Goal: Book appointment/travel/reservation

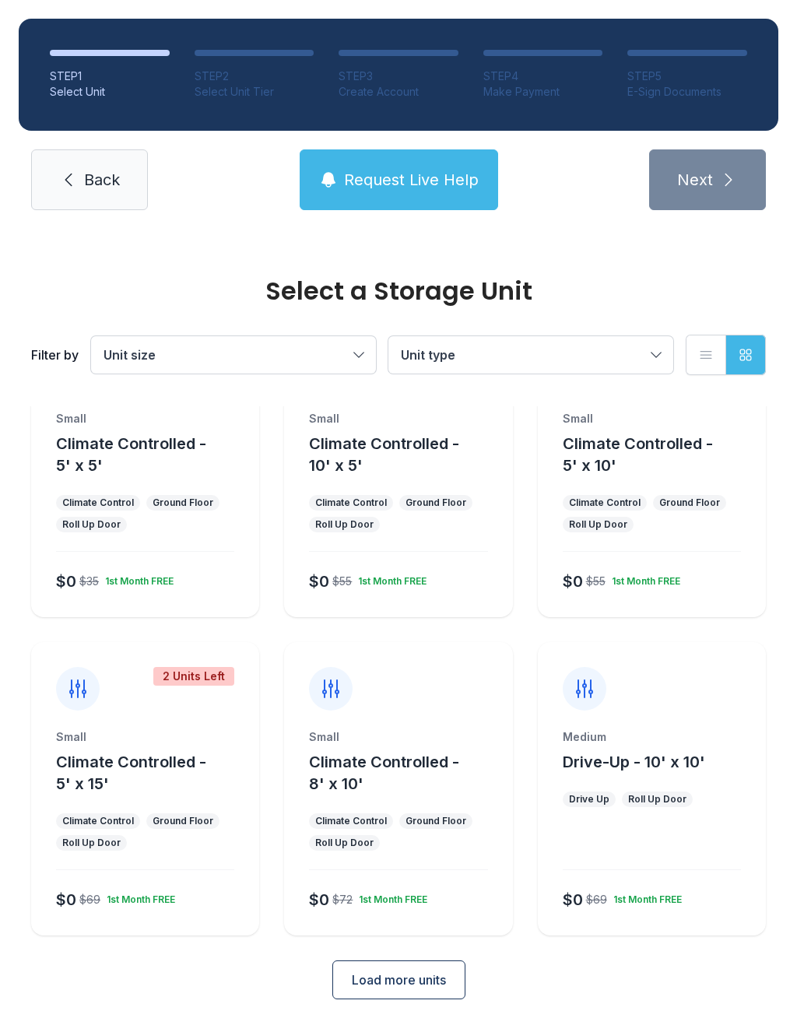
scroll to position [84, 0]
click at [149, 780] on button "Climate Controlled - 5' x 15'" at bounding box center [154, 775] width 197 height 44
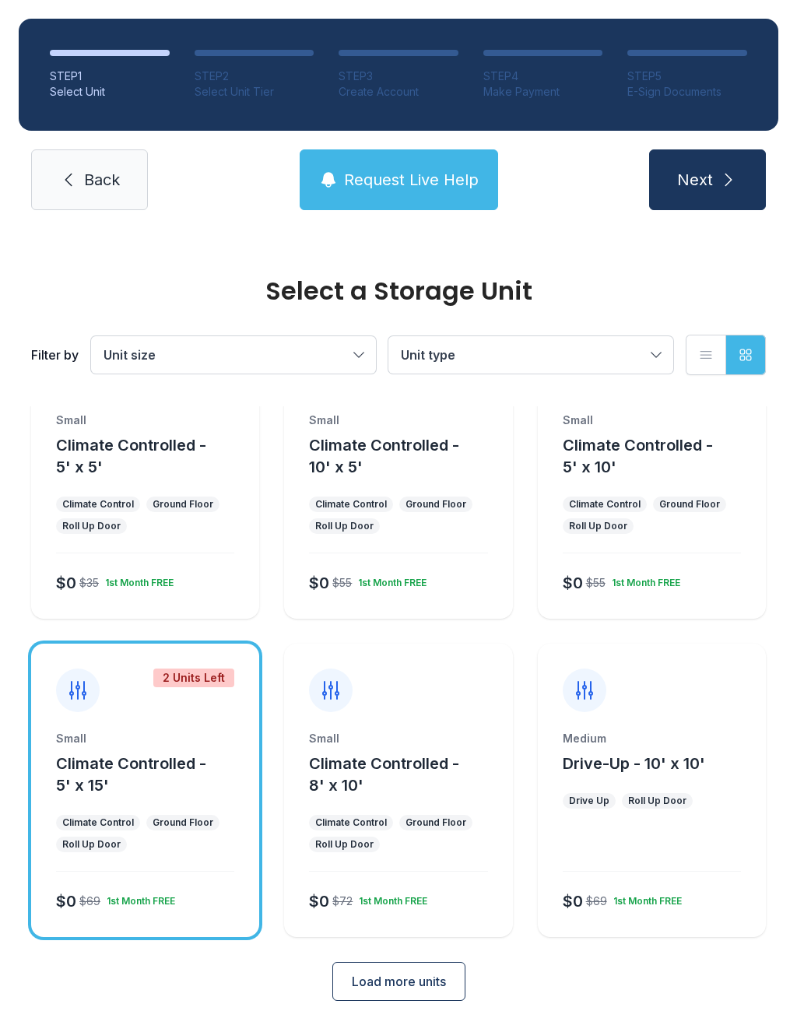
click at [712, 183] on span "Next" at bounding box center [695, 180] width 36 height 22
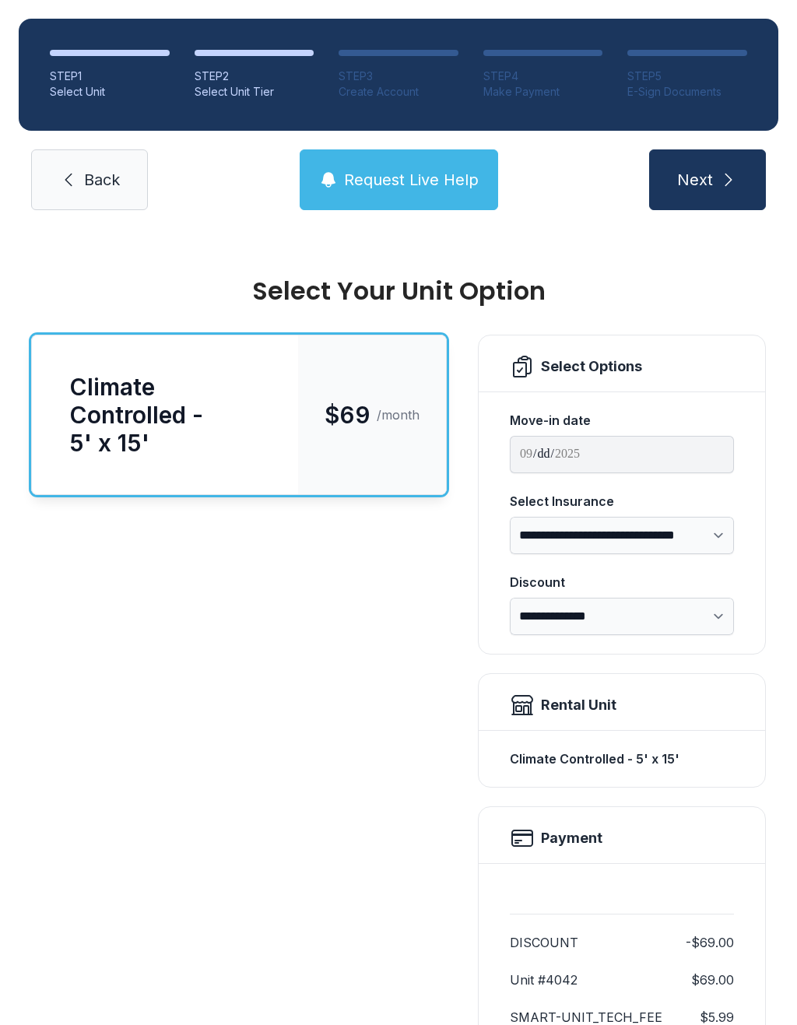
click at [309, 417] on div "$69 /month" at bounding box center [372, 415] width 148 height 159
click at [710, 185] on span "Next" at bounding box center [695, 180] width 36 height 22
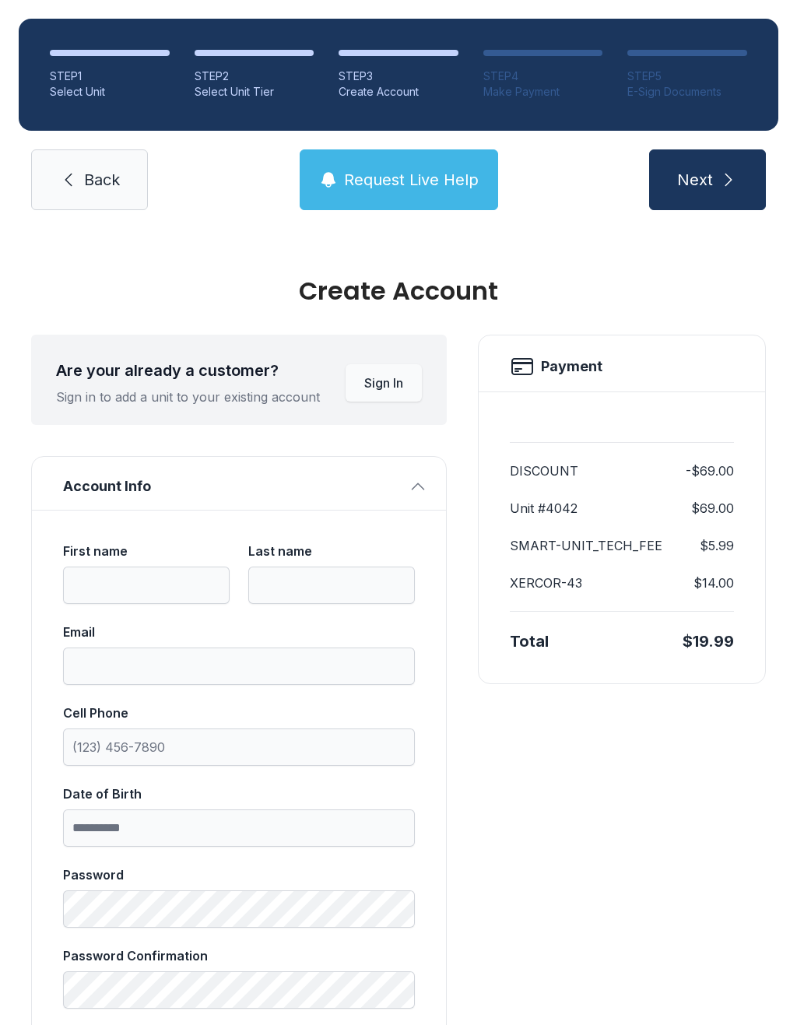
click at [100, 183] on span "Back" at bounding box center [102, 180] width 36 height 22
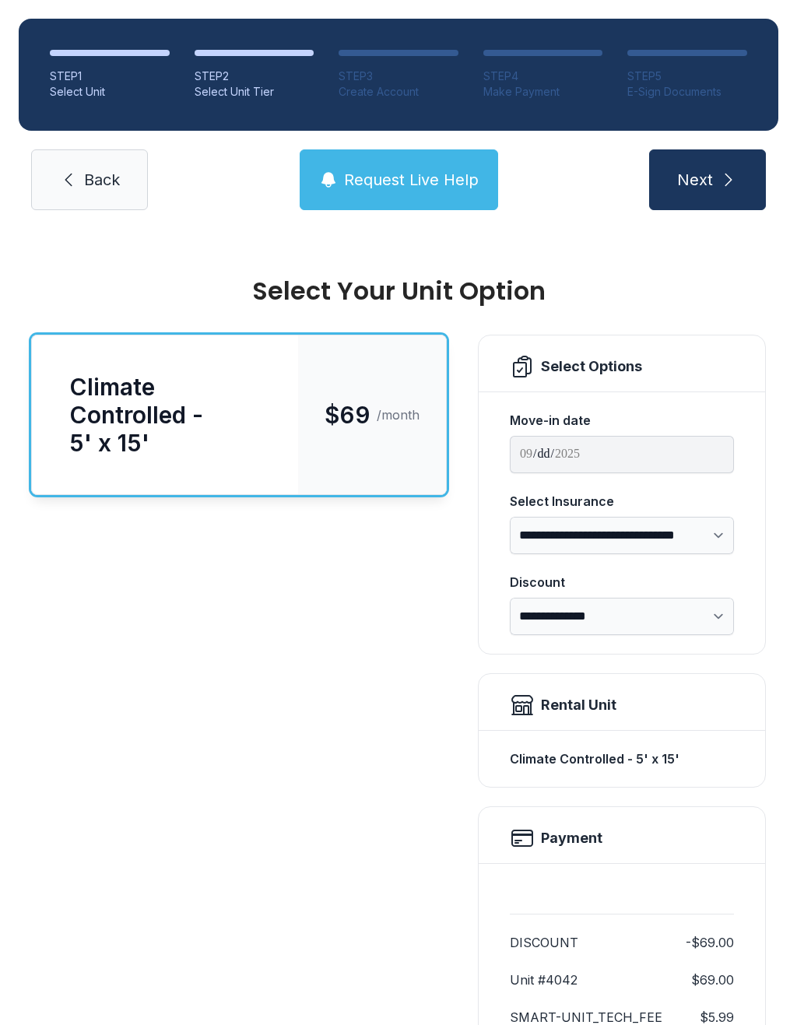
click at [86, 185] on span "Back" at bounding box center [102, 180] width 36 height 22
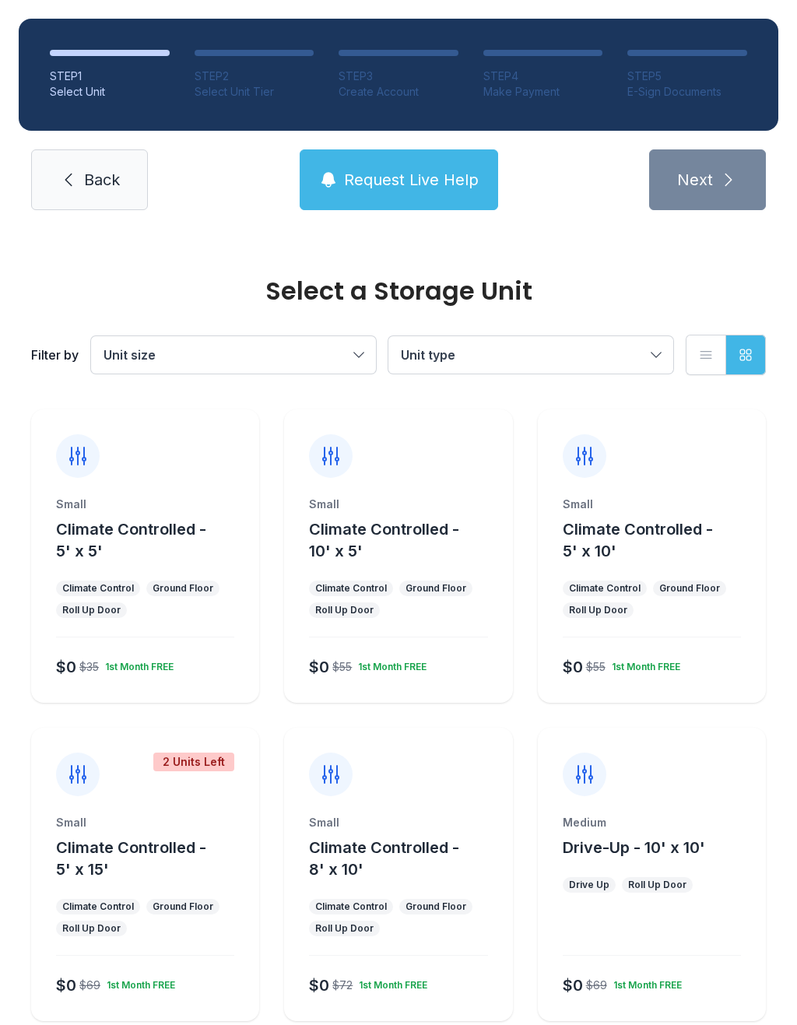
click at [79, 179] on link "Back" at bounding box center [89, 179] width 117 height 61
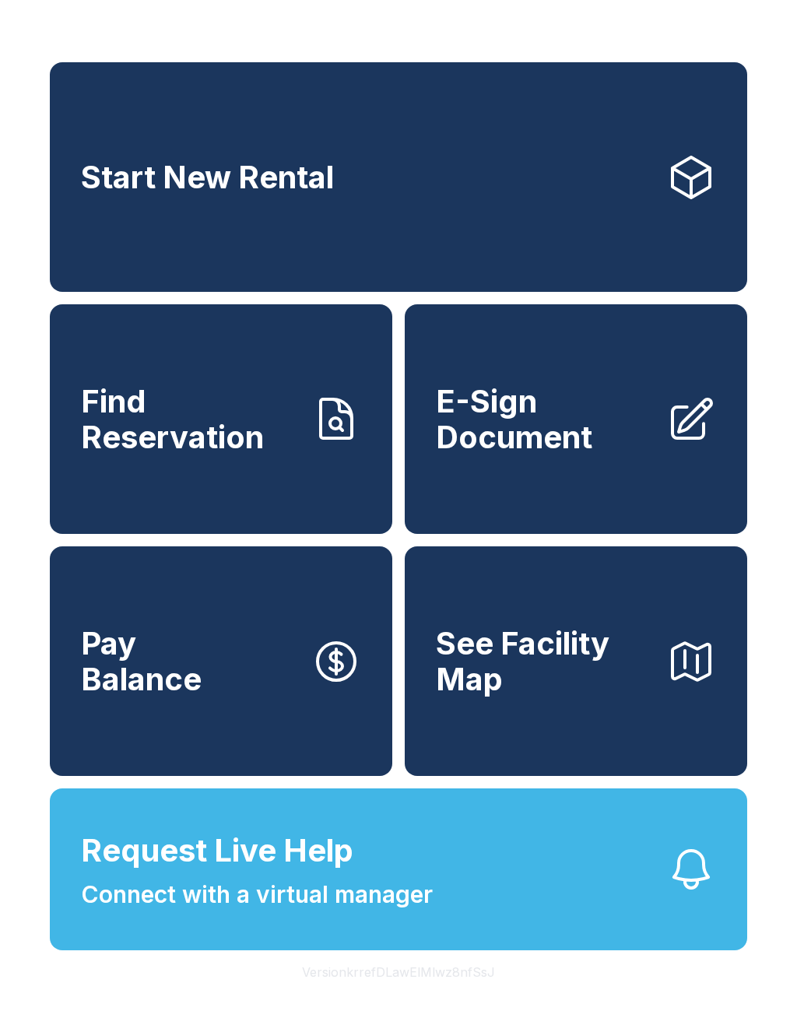
click at [159, 739] on button "Pay Balance" at bounding box center [221, 662] width 343 height 230
